Goal: Answer question/provide support: Share knowledge or assist other users

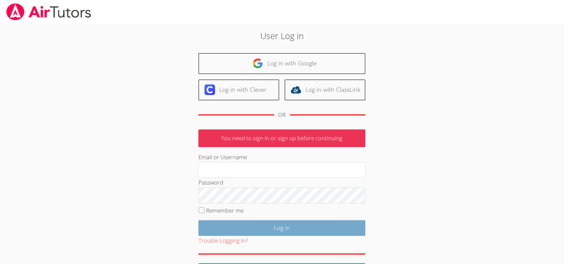
scroll to position [25, 0]
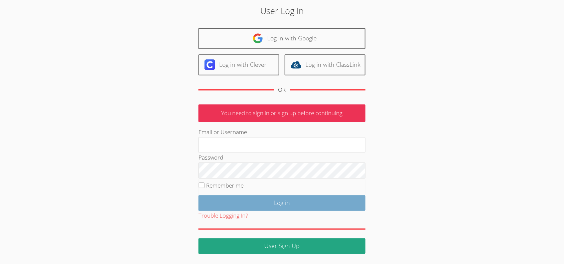
type input "mariesteinberg@live.com"
click at [246, 206] on input "Log in" at bounding box center [282, 204] width 167 height 16
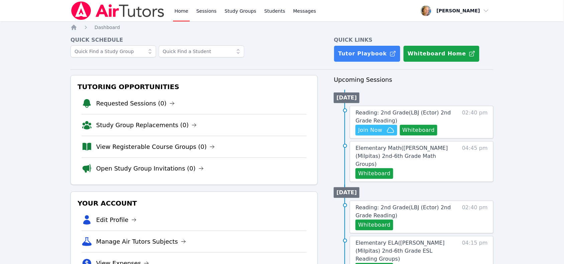
click at [422, 114] on span "Reading: 2nd Grade ( LBJ (Ector) 2nd Grade Reading )" at bounding box center [403, 117] width 95 height 14
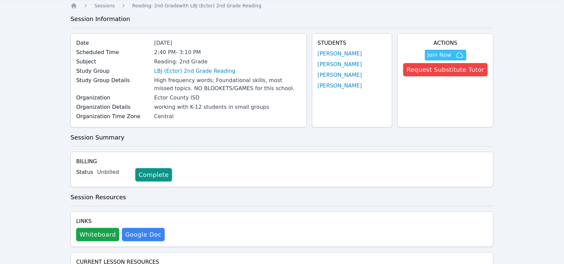
scroll to position [42, 0]
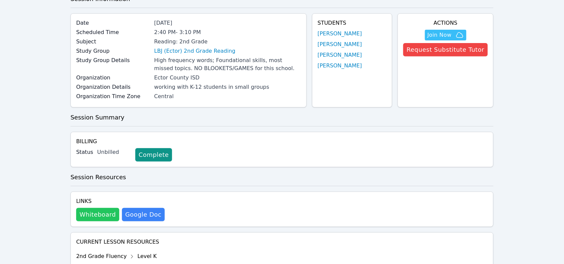
click at [105, 217] on button "Whiteboard" at bounding box center [97, 214] width 43 height 13
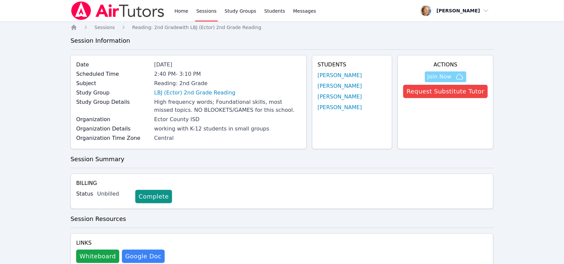
click at [451, 79] on span "Join Now" at bounding box center [440, 77] width 24 height 8
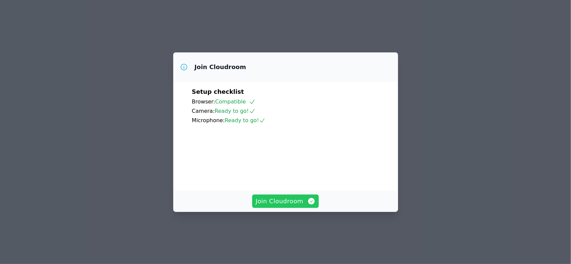
click at [291, 206] on span "Join Cloudroom" at bounding box center [285, 201] width 60 height 9
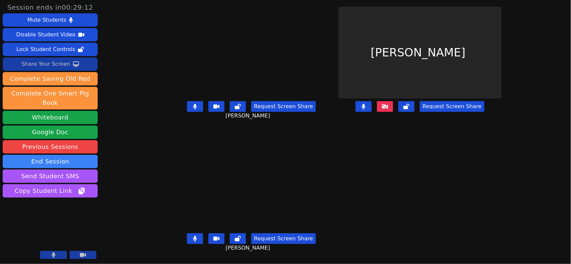
click at [43, 61] on div "Share Your Screen" at bounding box center [45, 64] width 49 height 11
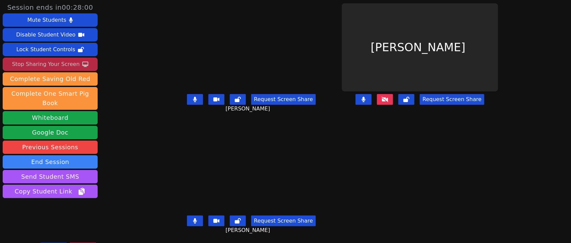
click at [193, 221] on icon at bounding box center [195, 220] width 4 height 5
click at [192, 221] on icon at bounding box center [195, 220] width 7 height 5
click at [187, 221] on button at bounding box center [195, 220] width 16 height 11
click at [365, 100] on icon at bounding box center [363, 99] width 4 height 5
click at [368, 103] on button at bounding box center [363, 99] width 16 height 11
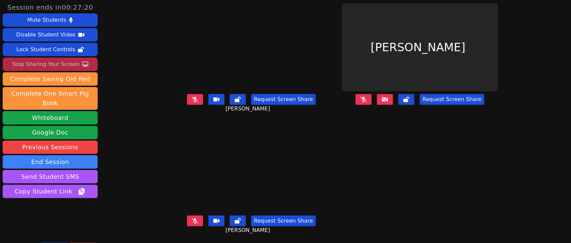
click at [388, 98] on icon at bounding box center [385, 99] width 7 height 5
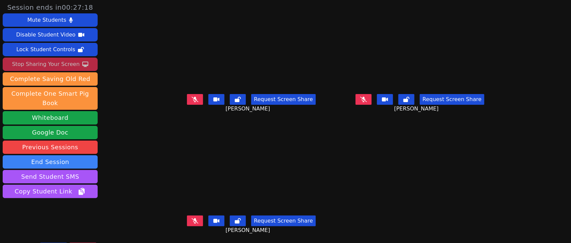
click at [367, 100] on icon at bounding box center [363, 99] width 7 height 5
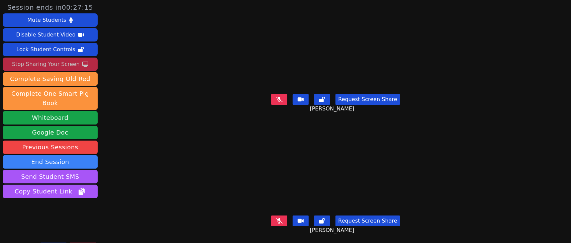
click at [276, 97] on icon at bounding box center [279, 99] width 7 height 5
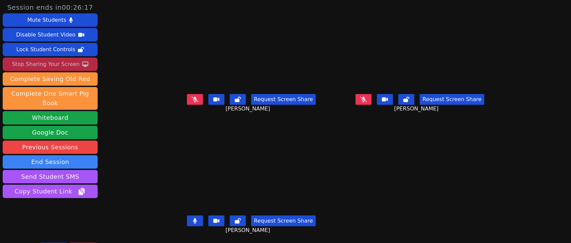
click at [367, 97] on icon at bounding box center [363, 99] width 7 height 5
click at [366, 97] on button at bounding box center [363, 99] width 16 height 11
click at [192, 99] on icon at bounding box center [195, 99] width 7 height 5
click at [189, 99] on button at bounding box center [195, 99] width 16 height 11
click at [367, 97] on icon at bounding box center [363, 99] width 7 height 5
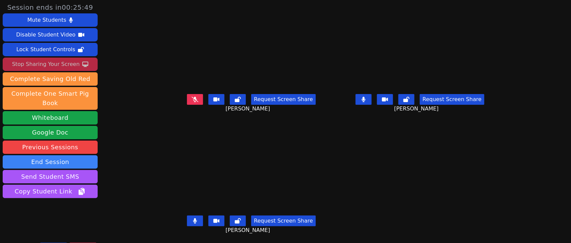
click at [365, 97] on icon at bounding box center [363, 99] width 4 height 5
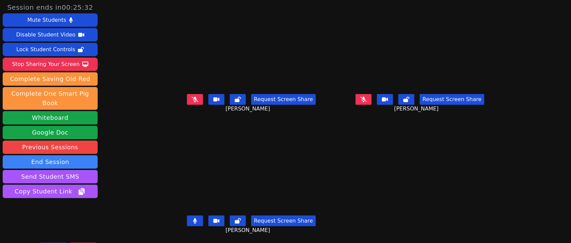
drag, startPoint x: 59, startPoint y: 64, endPoint x: 59, endPoint y: 71, distance: 7.4
click at [59, 64] on div "Stop Sharing Your Screen" at bounding box center [46, 64] width 68 height 11
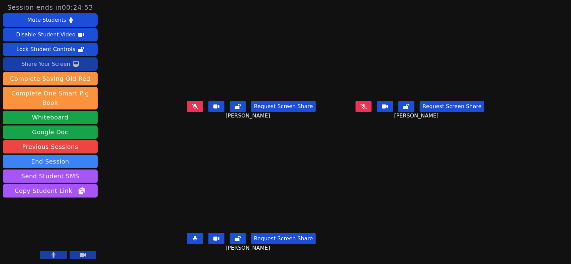
click at [49, 66] on div "Share Your Screen" at bounding box center [45, 64] width 49 height 11
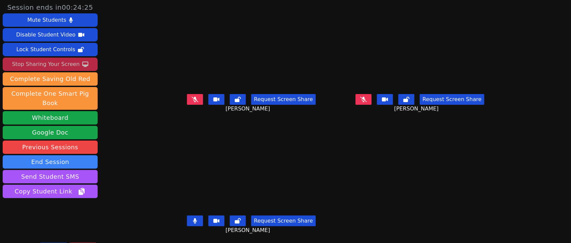
click at [192, 99] on icon at bounding box center [195, 99] width 7 height 5
click at [367, 101] on icon at bounding box center [363, 99] width 7 height 5
click at [58, 64] on div "Stop Sharing Your Screen" at bounding box center [46, 64] width 68 height 11
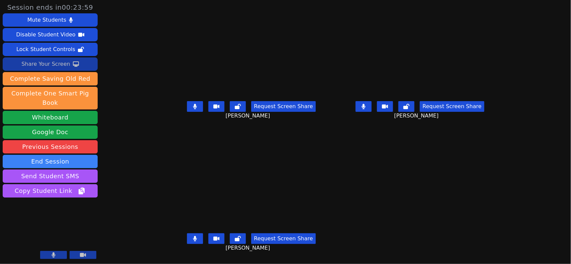
click at [61, 67] on div "Share Your Screen" at bounding box center [45, 64] width 49 height 11
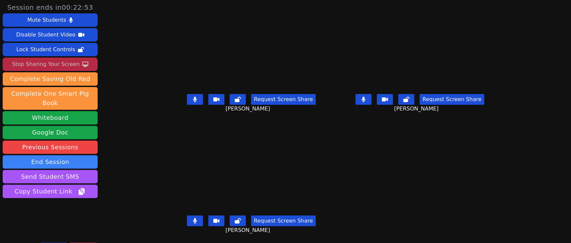
click at [365, 99] on button at bounding box center [363, 99] width 16 height 11
click at [187, 223] on button at bounding box center [195, 220] width 16 height 11
click at [193, 222] on icon at bounding box center [195, 220] width 4 height 5
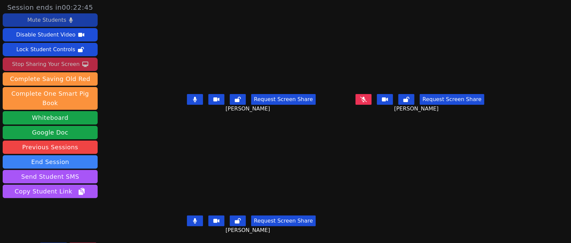
click at [61, 19] on div "Mute Students" at bounding box center [46, 20] width 39 height 11
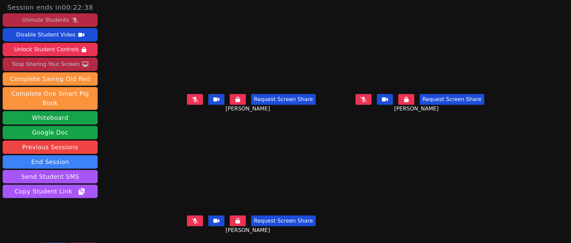
click at [187, 220] on button at bounding box center [195, 220] width 16 height 11
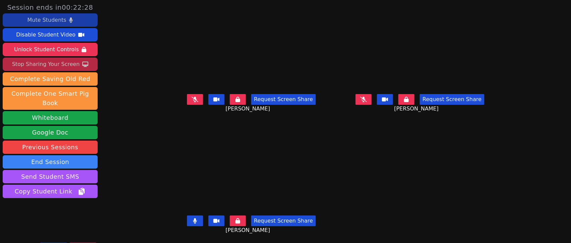
click at [187, 221] on button at bounding box center [195, 220] width 16 height 11
click at [371, 99] on button at bounding box center [363, 99] width 16 height 11
click at [371, 100] on button at bounding box center [363, 99] width 16 height 11
click at [192, 99] on icon at bounding box center [195, 99] width 7 height 5
click at [188, 103] on button at bounding box center [195, 99] width 16 height 11
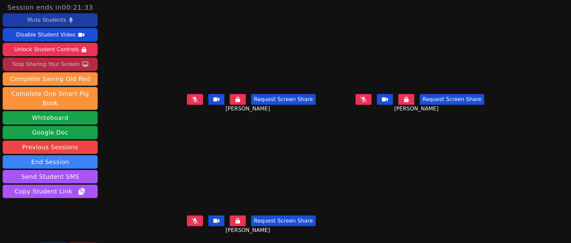
click at [371, 99] on button at bounding box center [363, 99] width 16 height 11
click at [371, 102] on button at bounding box center [363, 99] width 16 height 11
click at [187, 101] on button at bounding box center [195, 99] width 16 height 11
click at [193, 97] on icon at bounding box center [195, 99] width 4 height 5
drag, startPoint x: 367, startPoint y: 100, endPoint x: 366, endPoint y: 103, distance: 3.5
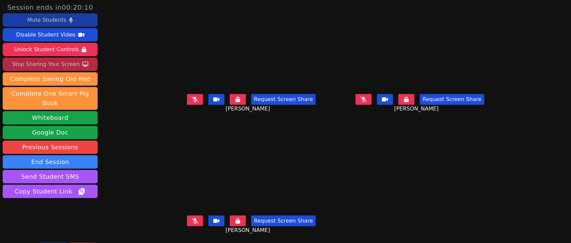
click at [367, 101] on icon at bounding box center [363, 99] width 7 height 5
click at [365, 99] on icon at bounding box center [364, 99] width 4 height 5
click at [187, 101] on button at bounding box center [195, 99] width 16 height 11
click at [187, 102] on button at bounding box center [195, 99] width 16 height 11
click at [192, 220] on icon at bounding box center [195, 220] width 7 height 5
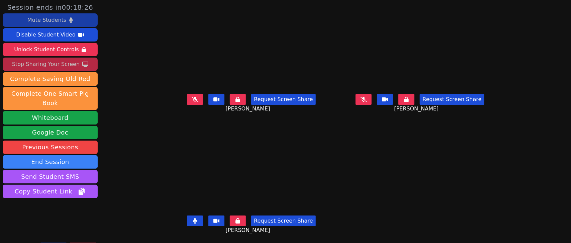
click at [188, 217] on button at bounding box center [195, 220] width 16 height 11
click at [367, 98] on icon at bounding box center [363, 99] width 7 height 5
click at [188, 99] on button at bounding box center [195, 99] width 16 height 11
click at [192, 221] on icon at bounding box center [195, 220] width 7 height 5
click at [365, 100] on icon at bounding box center [364, 99] width 4 height 5
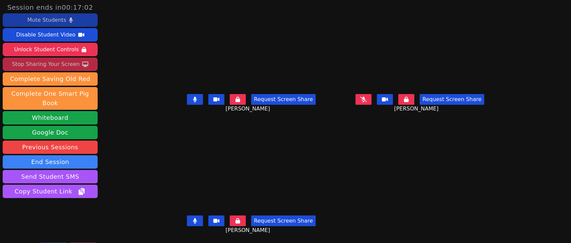
click at [187, 98] on button at bounding box center [195, 99] width 16 height 11
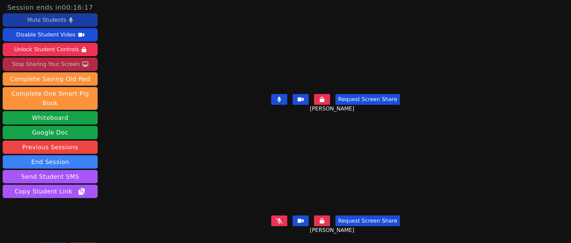
click at [273, 217] on button at bounding box center [279, 220] width 16 height 11
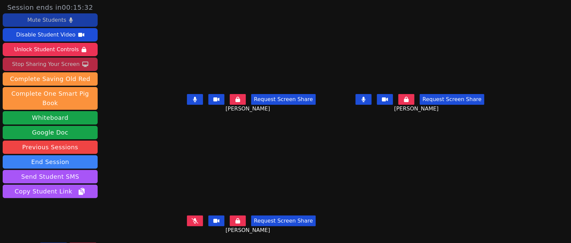
click at [187, 217] on button at bounding box center [195, 220] width 16 height 11
click at [193, 100] on icon at bounding box center [195, 99] width 4 height 5
click at [193, 222] on icon at bounding box center [195, 220] width 4 height 5
click at [365, 99] on icon at bounding box center [363, 99] width 4 height 5
click at [371, 99] on button at bounding box center [363, 99] width 16 height 11
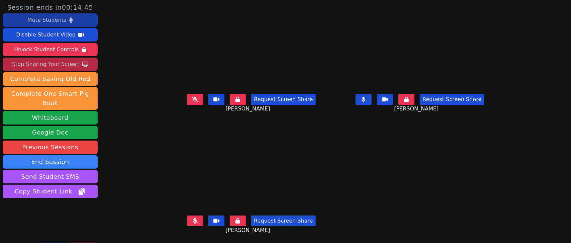
click at [371, 99] on button at bounding box center [363, 99] width 16 height 11
click at [187, 102] on button at bounding box center [195, 99] width 16 height 11
click at [193, 97] on icon at bounding box center [195, 99] width 4 height 5
click at [189, 103] on button at bounding box center [195, 99] width 16 height 11
click at [367, 100] on icon at bounding box center [363, 99] width 7 height 5
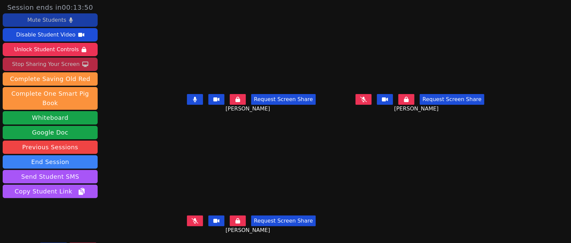
click at [367, 100] on icon at bounding box center [363, 99] width 7 height 5
click at [191, 219] on button at bounding box center [195, 220] width 16 height 11
click at [365, 101] on icon at bounding box center [363, 99] width 4 height 5
click at [187, 216] on button at bounding box center [195, 220] width 16 height 11
click at [187, 223] on button at bounding box center [195, 220] width 16 height 11
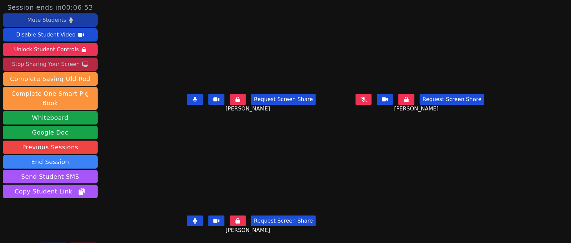
click at [372, 106] on div "Request Screen Share ANGEL ROMERO" at bounding box center [419, 104] width 163 height 27
click at [371, 103] on button at bounding box center [363, 99] width 16 height 11
click at [371, 104] on button at bounding box center [363, 99] width 16 height 11
click at [185, 226] on div "Request Screen Share GERARDO ADAME" at bounding box center [251, 226] width 163 height 27
click at [187, 224] on button at bounding box center [195, 220] width 16 height 11
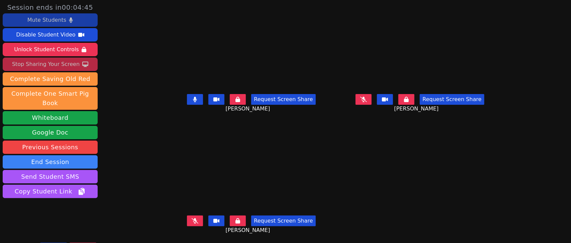
click at [187, 224] on button at bounding box center [195, 220] width 16 height 11
click at [371, 104] on button at bounding box center [363, 99] width 16 height 11
click at [193, 99] on icon at bounding box center [195, 99] width 4 height 5
click at [187, 220] on button at bounding box center [195, 220] width 16 height 11
click at [192, 221] on icon at bounding box center [195, 220] width 7 height 5
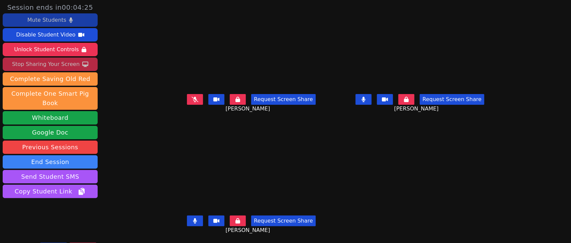
click at [187, 102] on button at bounding box center [195, 99] width 16 height 11
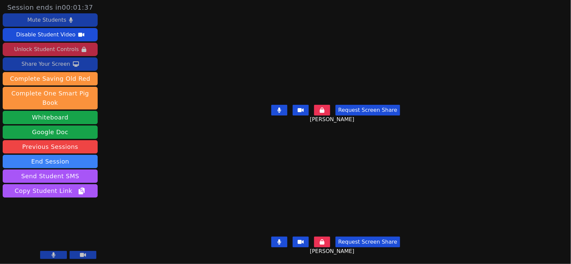
click at [60, 47] on div "Unlock Student Controls" at bounding box center [46, 49] width 65 height 11
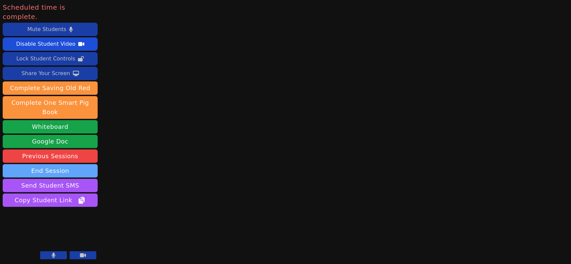
click at [61, 165] on button "End Session" at bounding box center [50, 171] width 95 height 13
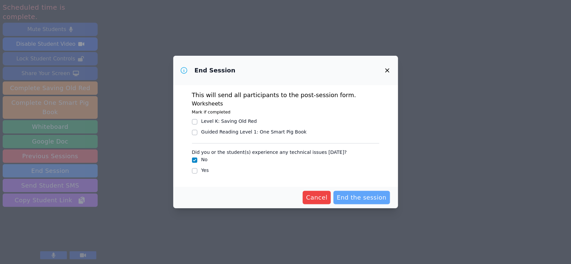
click at [371, 202] on span "End the session" at bounding box center [362, 197] width 50 height 9
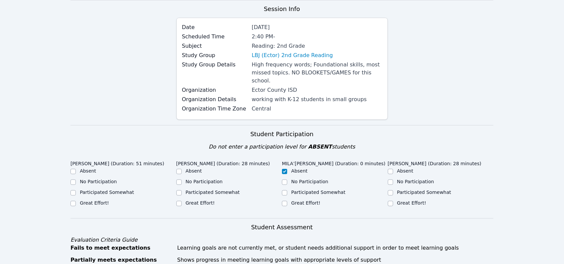
scroll to position [167, 0]
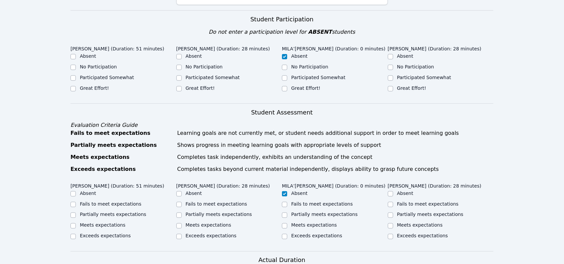
click at [96, 85] on div "Great Effort!" at bounding box center [94, 88] width 29 height 7
click at [188, 86] on label "Great Effort!" at bounding box center [200, 88] width 29 height 5
click at [182, 86] on input "Great Effort!" at bounding box center [179, 88] width 5 height 5
checkbox input "true"
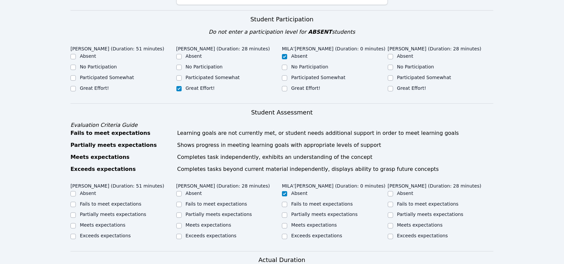
click at [97, 86] on label "Great Effort!" at bounding box center [94, 88] width 29 height 5
click at [76, 86] on input "Great Effort!" at bounding box center [73, 88] width 5 height 5
checkbox input "true"
click at [402, 86] on label "Great Effort!" at bounding box center [412, 88] width 29 height 5
click at [394, 86] on input "Great Effort!" at bounding box center [390, 88] width 5 height 5
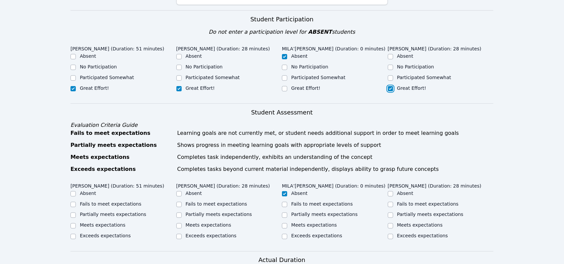
checkbox input "true"
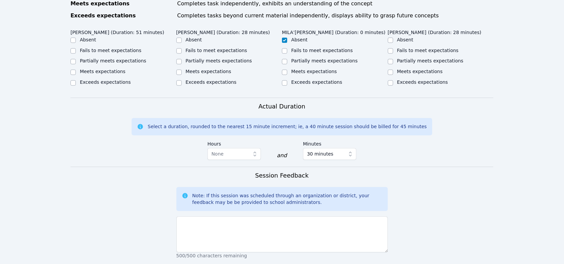
scroll to position [334, 0]
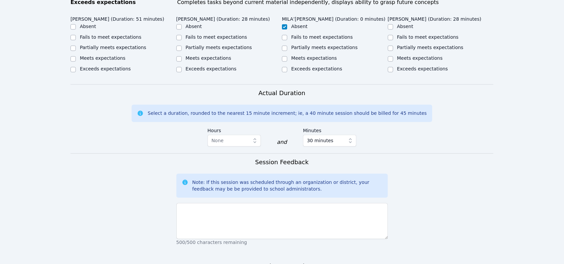
click at [113, 56] on label "Meets expectations" at bounding box center [103, 58] width 46 height 5
click at [100, 45] on label "Partially meets expectations" at bounding box center [113, 47] width 67 height 5
click at [76, 46] on input "Partially meets expectations" at bounding box center [73, 48] width 5 height 5
checkbox input "true"
drag, startPoint x: 205, startPoint y: 39, endPoint x: 300, endPoint y: 49, distance: 95.1
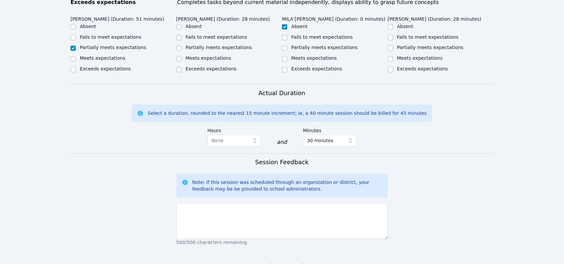
click at [206, 45] on label "Partially meets expectations" at bounding box center [219, 47] width 67 height 5
click at [182, 46] on input "Partially meets expectations" at bounding box center [179, 48] width 5 height 5
checkbox input "true"
click at [430, 45] on label "Partially meets expectations" at bounding box center [431, 47] width 67 height 5
click at [394, 46] on input "Partially meets expectations" at bounding box center [390, 48] width 5 height 5
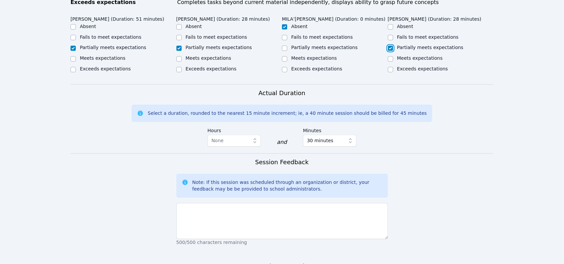
checkbox input "true"
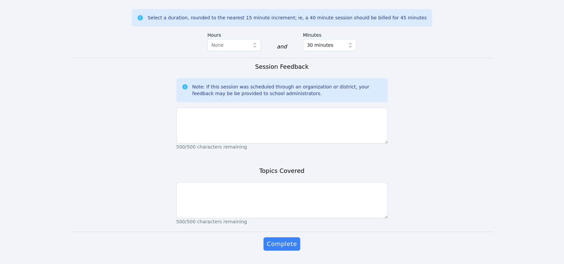
scroll to position [441, 0]
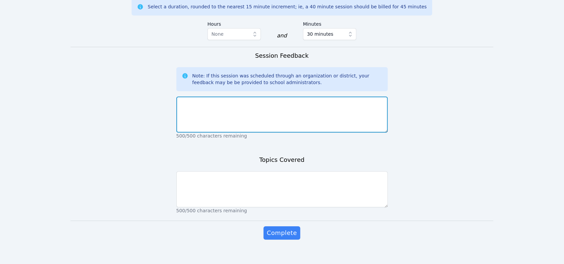
click at [283, 117] on textarea at bounding box center [283, 115] width 212 height 36
type textarea "The students were engaged and very energetic today!"
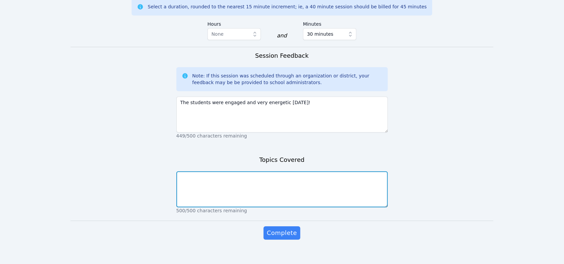
click at [263, 190] on textarea at bounding box center [283, 190] width 212 height 36
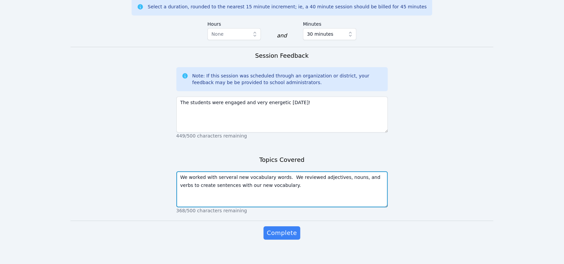
click at [225, 172] on textarea "We worked with serveral new vocabulary words. We reviewed adjectives, nouns, an…" at bounding box center [283, 190] width 212 height 36
type textarea "We worked with several new vocabulary words. We reviewed adjectives, nouns, and…"
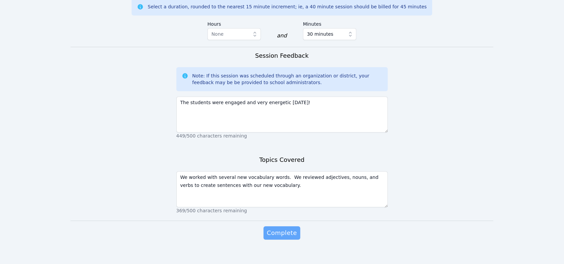
click at [288, 229] on span "Complete" at bounding box center [282, 233] width 30 height 9
